Goal: Information Seeking & Learning: Learn about a topic

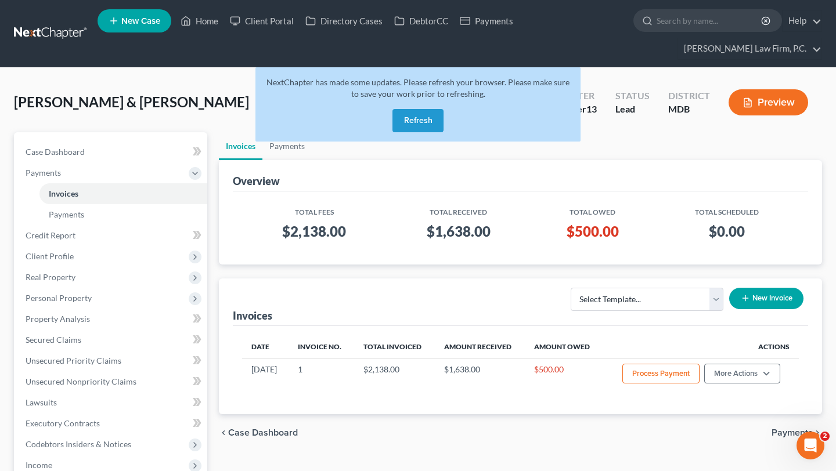
click at [398, 132] on button "Refresh" at bounding box center [417, 120] width 51 height 23
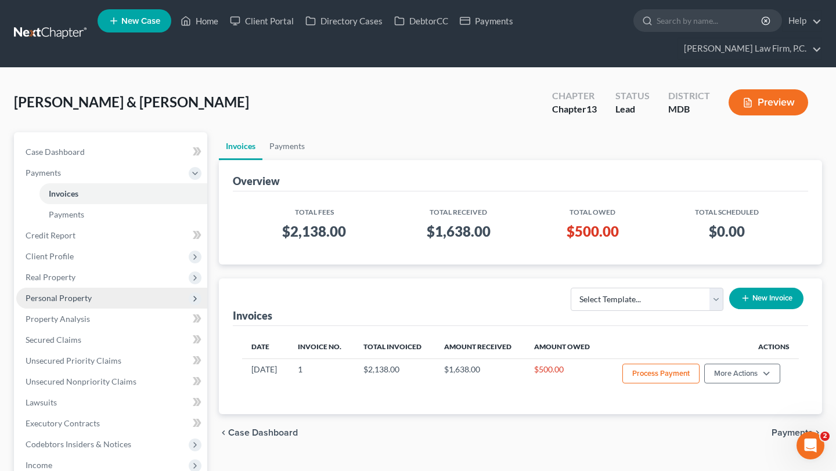
click at [80, 303] on span "Personal Property" at bounding box center [59, 298] width 66 height 10
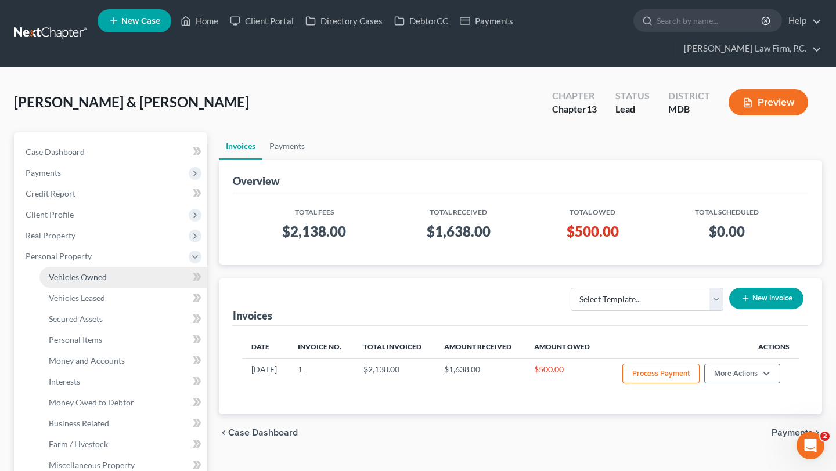
click at [98, 282] on span "Vehicles Owned" at bounding box center [78, 277] width 58 height 10
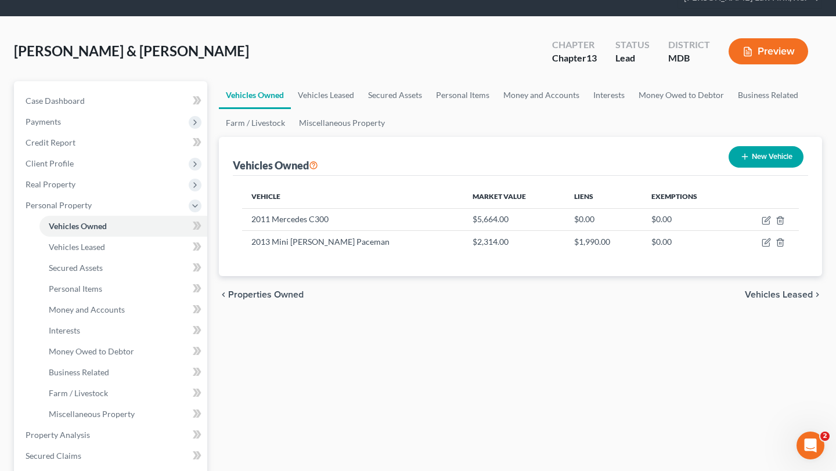
scroll to position [81, 0]
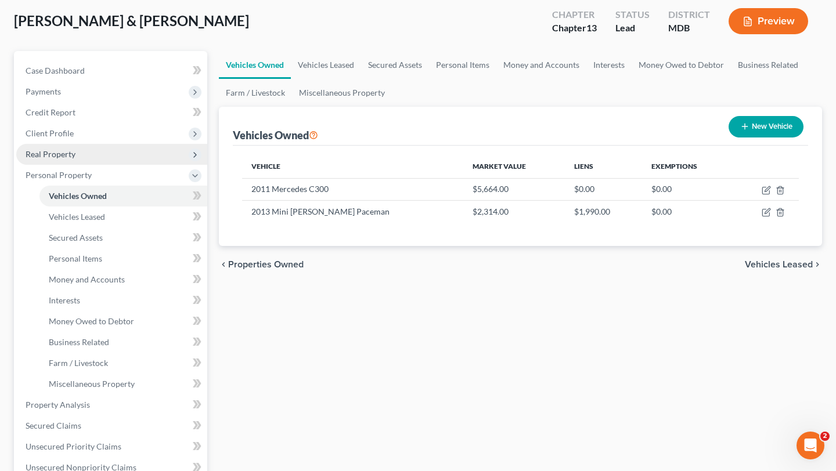
click at [99, 165] on span "Real Property" at bounding box center [111, 154] width 191 height 21
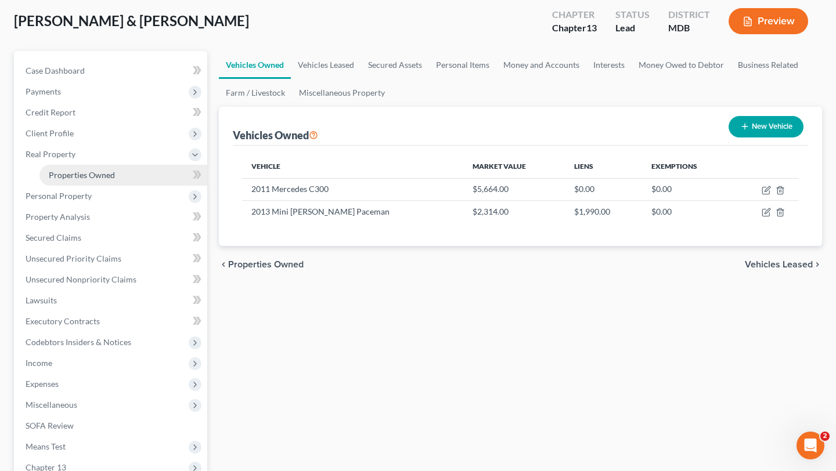
click at [99, 180] on span "Properties Owned" at bounding box center [82, 175] width 66 height 10
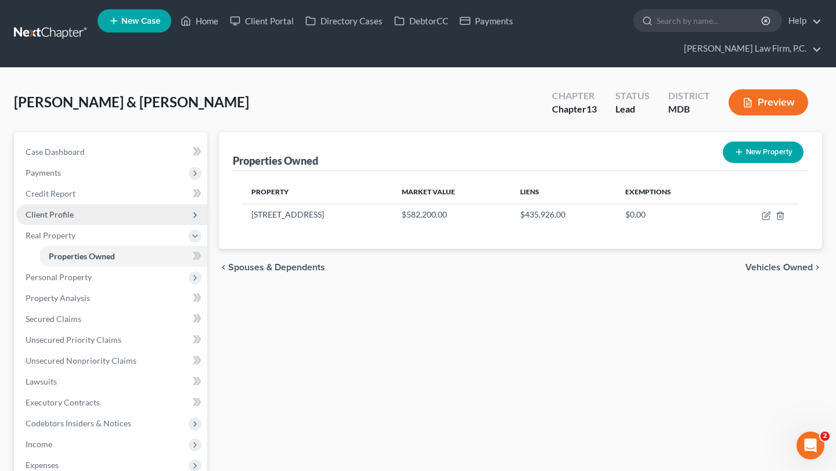
click at [74, 219] on span "Client Profile" at bounding box center [50, 215] width 48 height 10
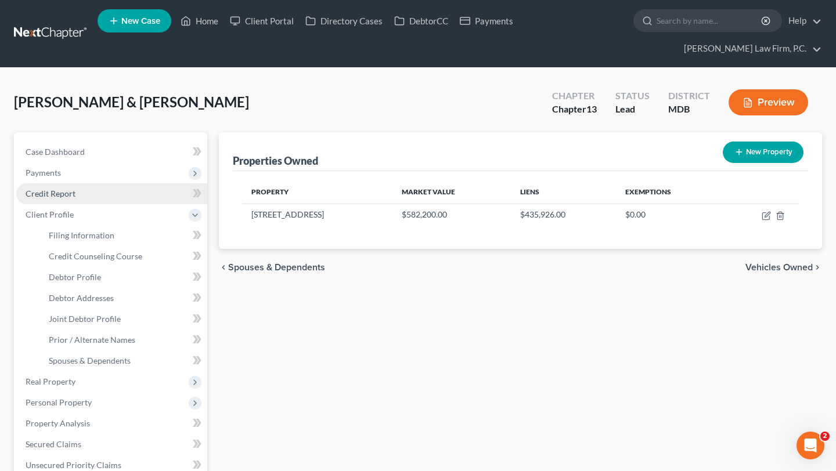
click at [75, 199] on span "Credit Report" at bounding box center [51, 194] width 50 height 10
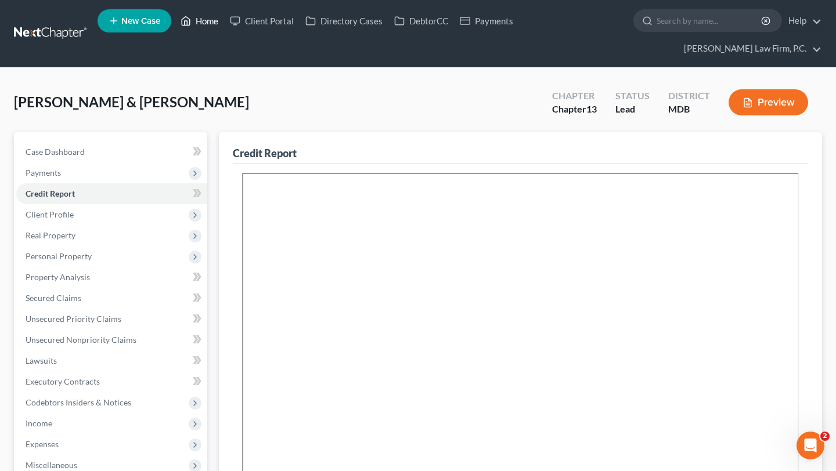
click at [224, 24] on link "Home" at bounding box center [199, 20] width 49 height 21
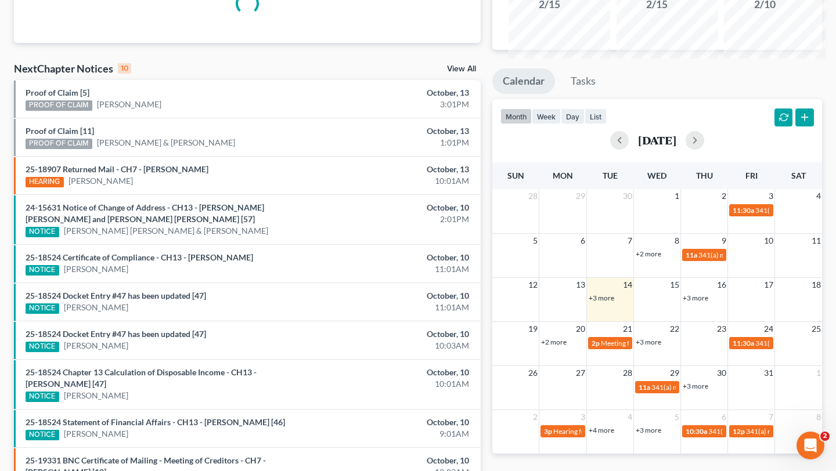
scroll to position [189, 0]
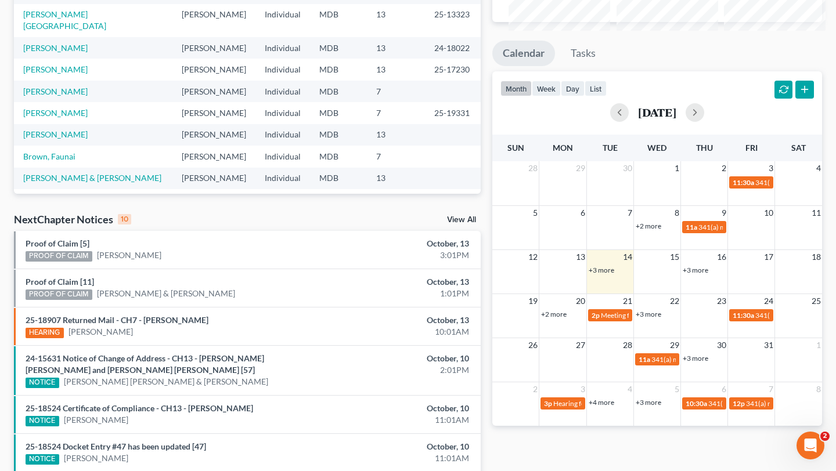
click at [611, 275] on link "+3 more" at bounding box center [602, 270] width 26 height 9
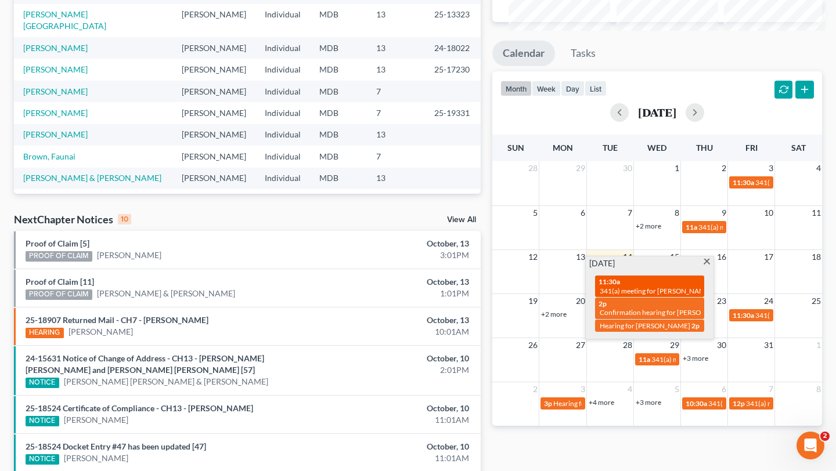
click at [641, 295] on span "341(a) meeting for [PERSON_NAME]" at bounding box center [656, 291] width 112 height 9
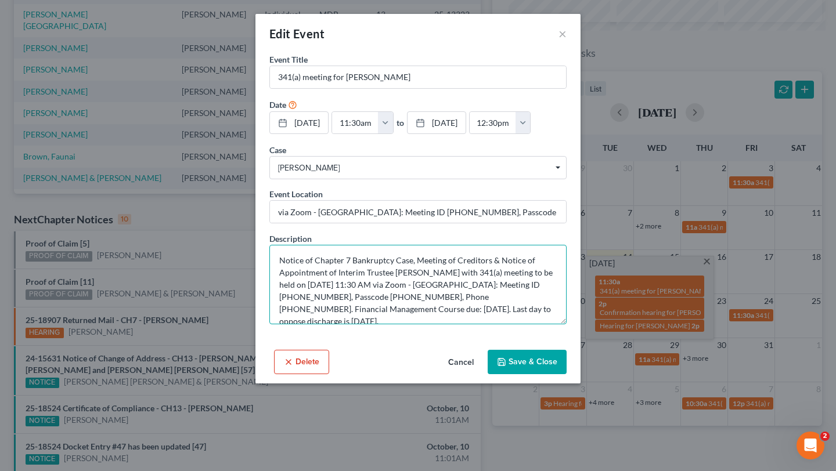
drag, startPoint x: 445, startPoint y: 345, endPoint x: 372, endPoint y: 360, distance: 74.0
click at [372, 324] on textarea "Notice of Chapter 7 Bankruptcy Case, Meeting of Creditors & Notice of Appointme…" at bounding box center [417, 285] width 297 height 80
drag, startPoint x: 342, startPoint y: 364, endPoint x: 727, endPoint y: 2, distance: 528.0
click at [0, 0] on div "Edit Event × Event Title * 341(a) meeting for [PERSON_NAME] Date [DATE] close D…" at bounding box center [418, 235] width 836 height 471
